Goal: Navigation & Orientation: Understand site structure

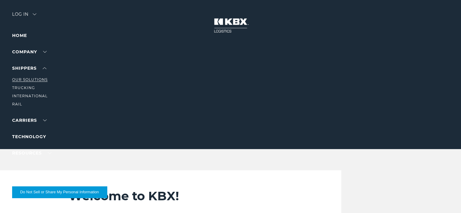
click at [31, 78] on link "Our Solutions" at bounding box center [29, 79] width 35 height 5
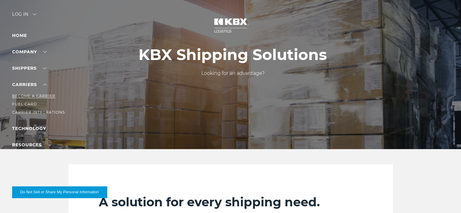
click at [31, 94] on link "Become a Carrier" at bounding box center [33, 96] width 43 height 5
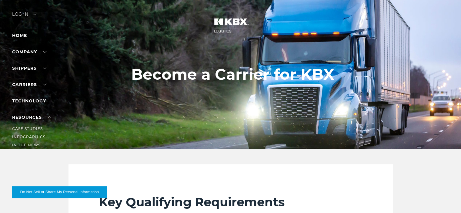
click at [34, 118] on link "RESOURCES" at bounding box center [31, 117] width 39 height 5
click at [34, 130] on link "Case Studies" at bounding box center [27, 129] width 31 height 5
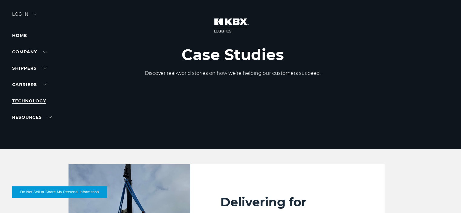
click at [34, 101] on link "Technology" at bounding box center [29, 100] width 34 height 5
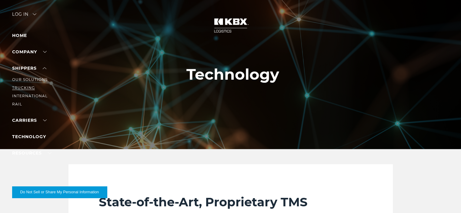
click at [27, 86] on link "Trucking" at bounding box center [23, 88] width 23 height 5
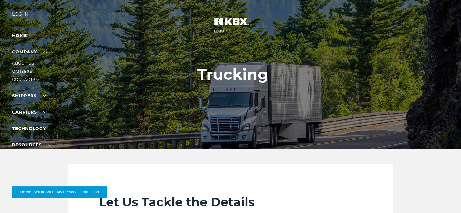
click at [27, 62] on link "About Us" at bounding box center [23, 63] width 22 height 5
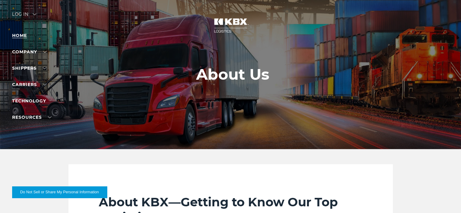
click at [23, 35] on link "Home" at bounding box center [19, 35] width 15 height 5
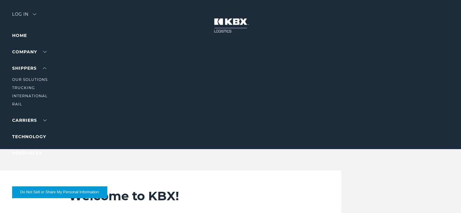
click at [22, 103] on li "RAIL" at bounding box center [38, 104] width 53 height 7
click at [17, 104] on link "RAIL" at bounding box center [17, 104] width 10 height 5
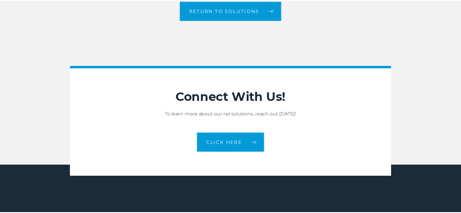
scroll to position [995, 0]
